Goal: Task Accomplishment & Management: Manage account settings

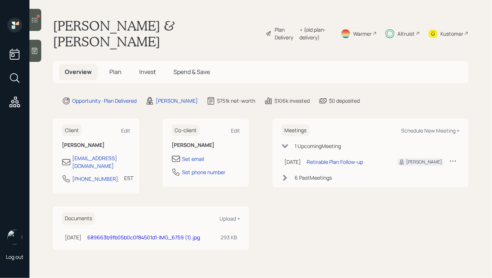
click at [145, 68] on span "Invest" at bounding box center [147, 72] width 17 height 8
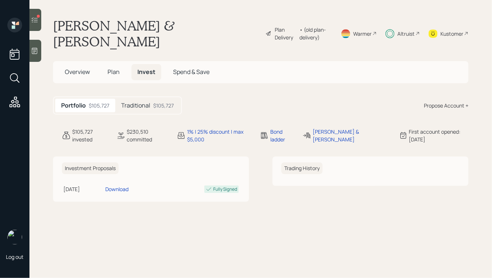
click at [131, 102] on h5 "Traditional" at bounding box center [135, 105] width 29 height 7
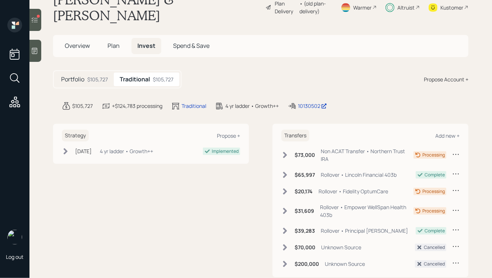
scroll to position [28, 0]
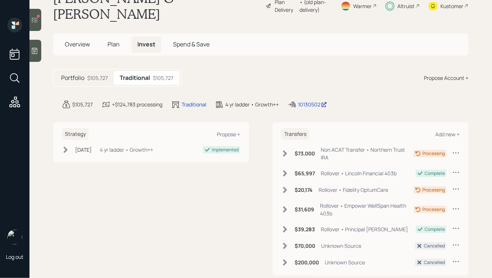
click at [39, 24] on div at bounding box center [35, 20] width 12 height 22
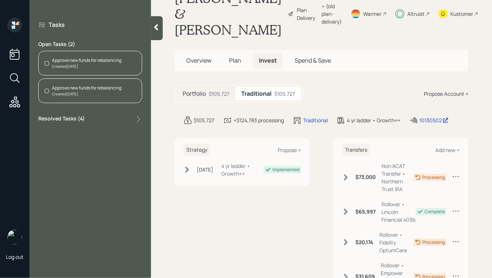
click at [87, 92] on div "Created [DATE]" at bounding box center [87, 94] width 70 height 6
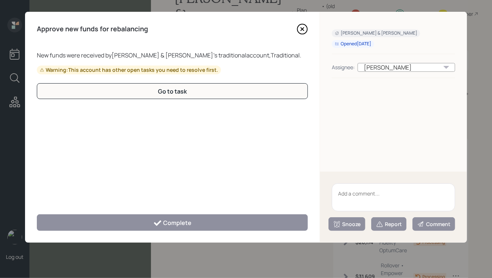
click at [305, 29] on icon at bounding box center [302, 29] width 11 height 11
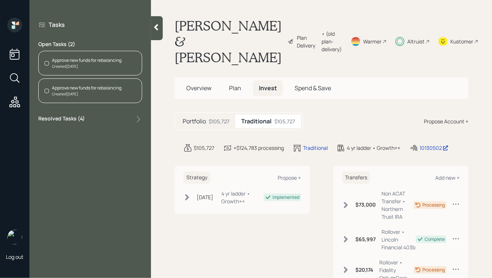
scroll to position [76, 0]
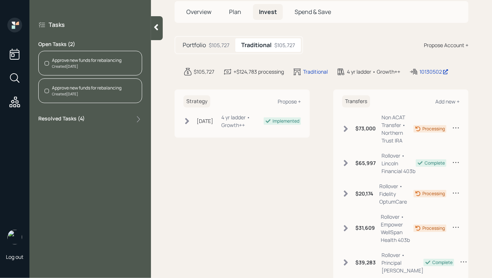
click at [71, 93] on div "Created [DATE]" at bounding box center [87, 94] width 70 height 6
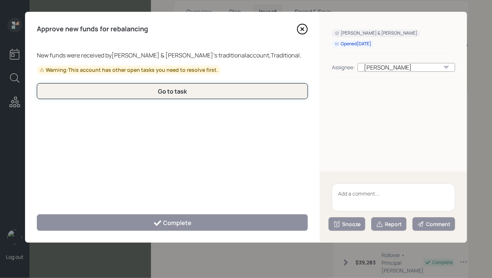
click at [244, 95] on button "Go to task" at bounding box center [172, 91] width 271 height 16
click at [175, 98] on button "Go to task" at bounding box center [172, 91] width 271 height 16
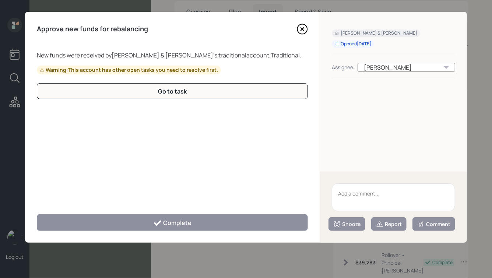
click at [308, 30] on div "Approve new funds for rebalancing New funds were received by [PERSON_NAME] & [P…" at bounding box center [172, 127] width 295 height 231
click at [301, 30] on icon at bounding box center [302, 29] width 11 height 11
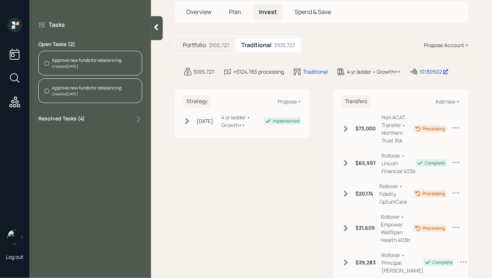
scroll to position [98, 0]
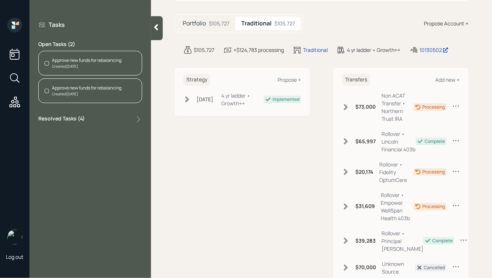
click at [137, 119] on icon at bounding box center [138, 119] width 7 height 7
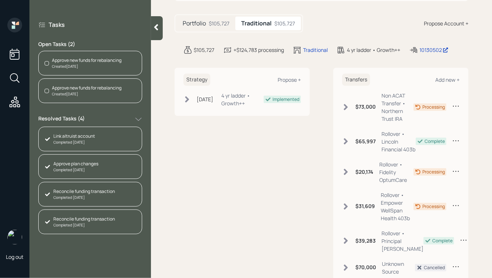
click at [83, 95] on div "Created [DATE]" at bounding box center [87, 94] width 70 height 6
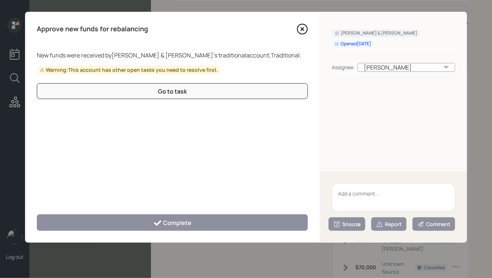
click at [304, 31] on icon at bounding box center [302, 29] width 3 height 3
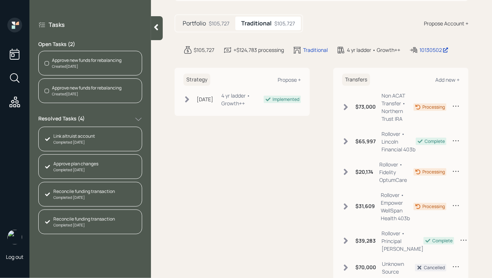
click at [157, 30] on icon at bounding box center [156, 27] width 7 height 7
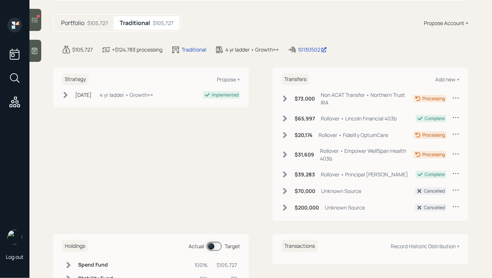
scroll to position [0, 0]
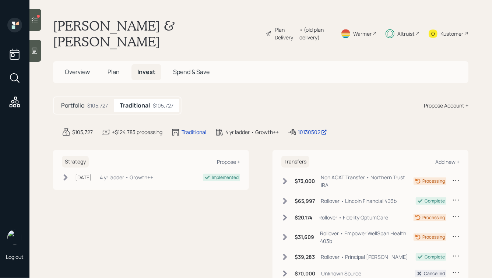
click at [35, 18] on icon at bounding box center [34, 19] width 7 height 7
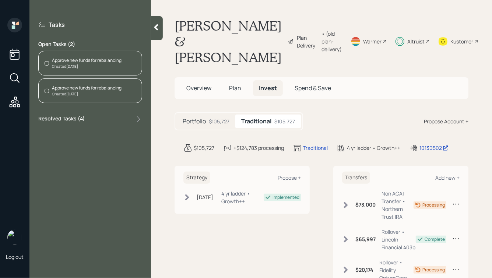
click at [153, 24] on icon at bounding box center [156, 27] width 7 height 7
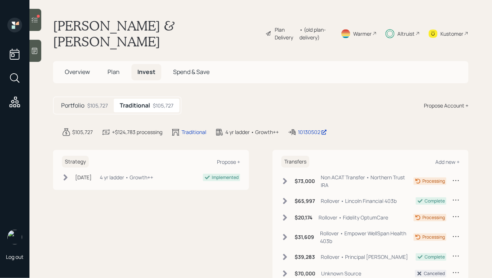
click at [36, 22] on icon at bounding box center [34, 19] width 7 height 7
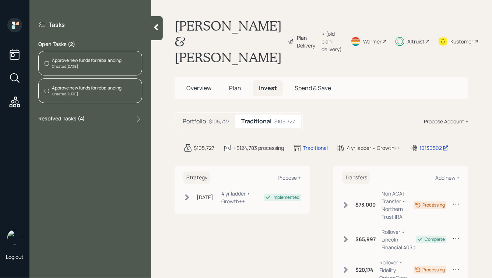
click at [59, 57] on div "Approve new funds for rebalancing" at bounding box center [87, 60] width 70 height 7
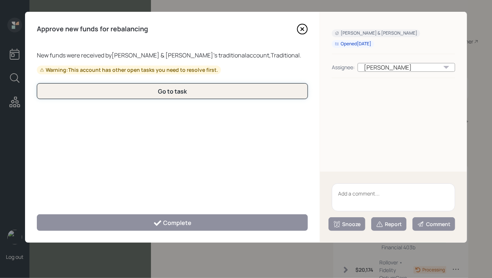
click at [171, 95] on div "Go to task" at bounding box center [172, 91] width 29 height 8
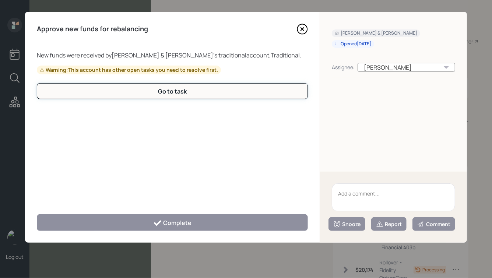
click at [171, 95] on div "Go to task" at bounding box center [172, 91] width 29 height 8
click at [301, 32] on icon at bounding box center [302, 29] width 11 height 11
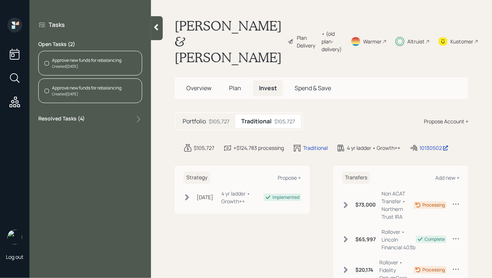
click at [160, 27] on div at bounding box center [157, 28] width 12 height 24
